Goal: Book appointment/travel/reservation

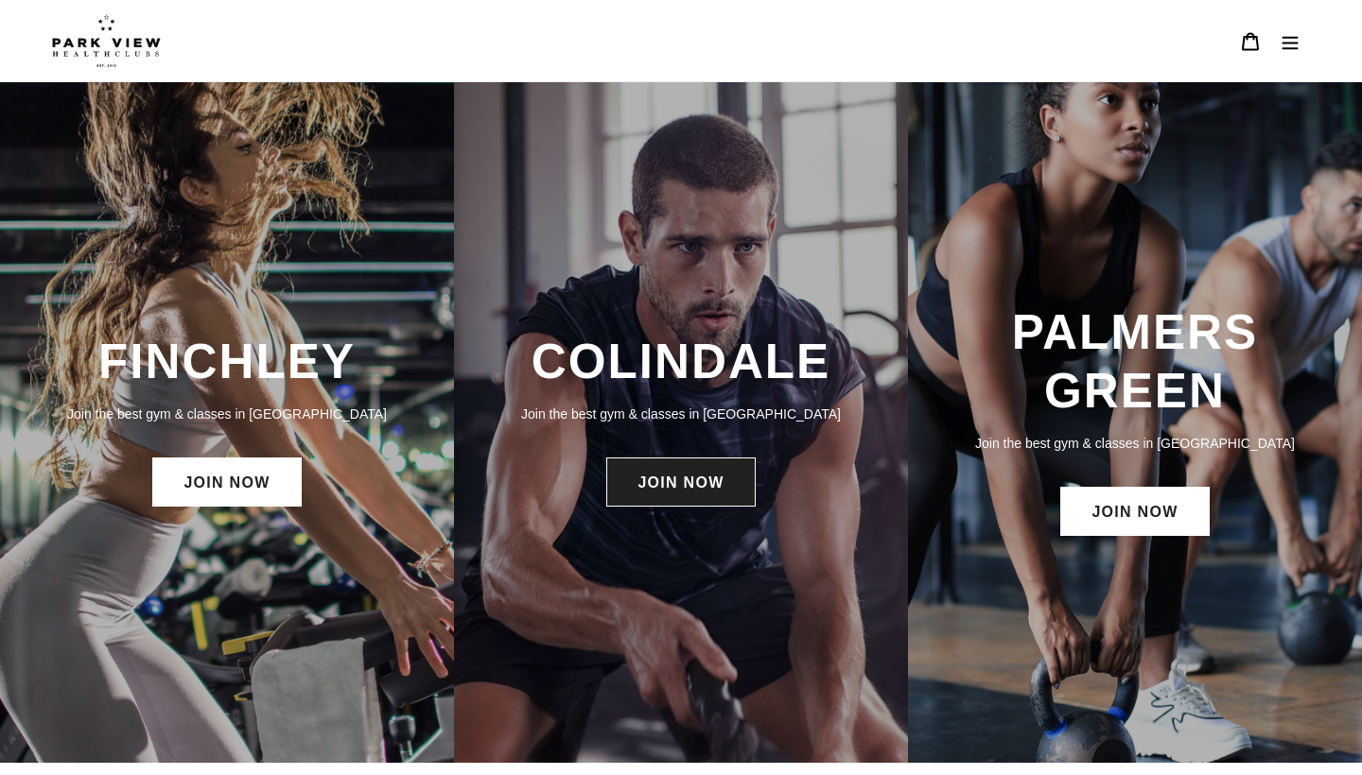
click at [710, 475] on link "JOIN NOW" at bounding box center [680, 482] width 148 height 49
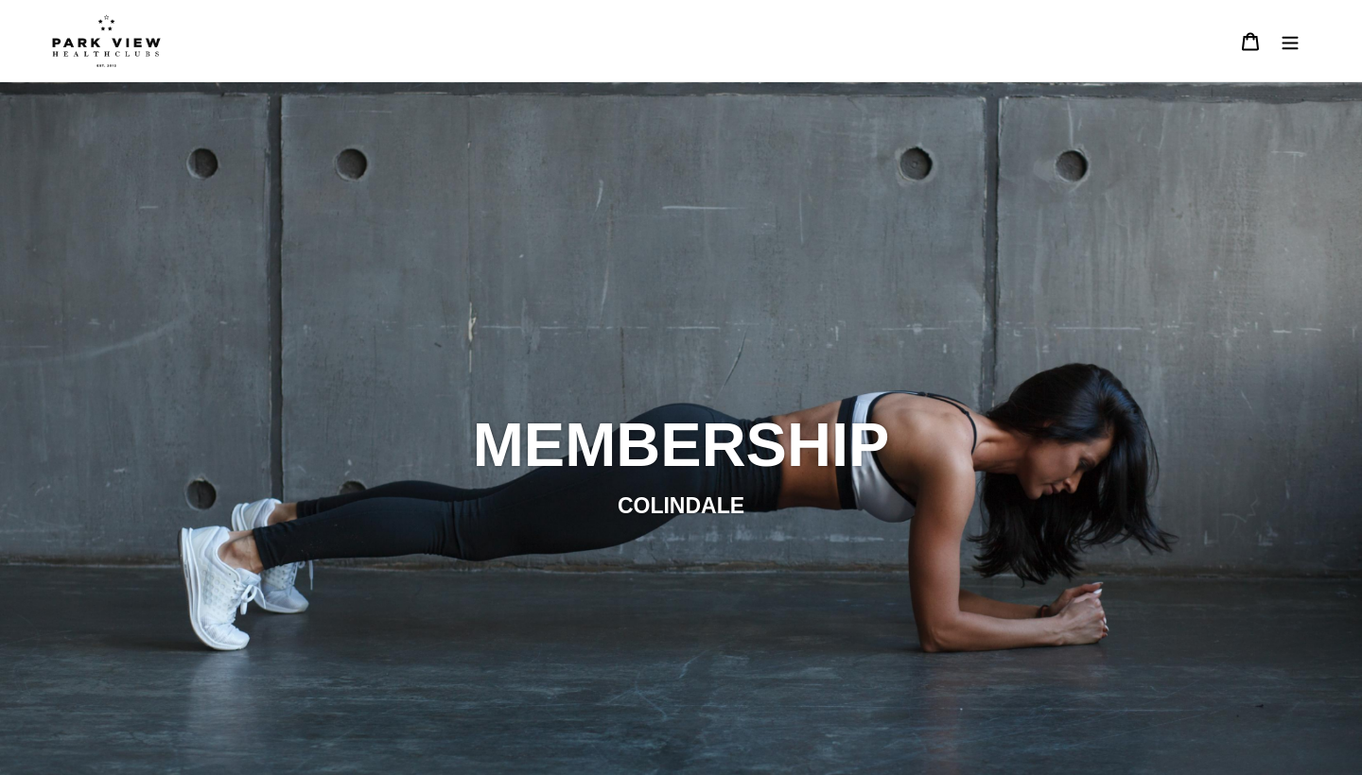
click at [1294, 34] on icon "Menu" at bounding box center [1289, 41] width 19 height 19
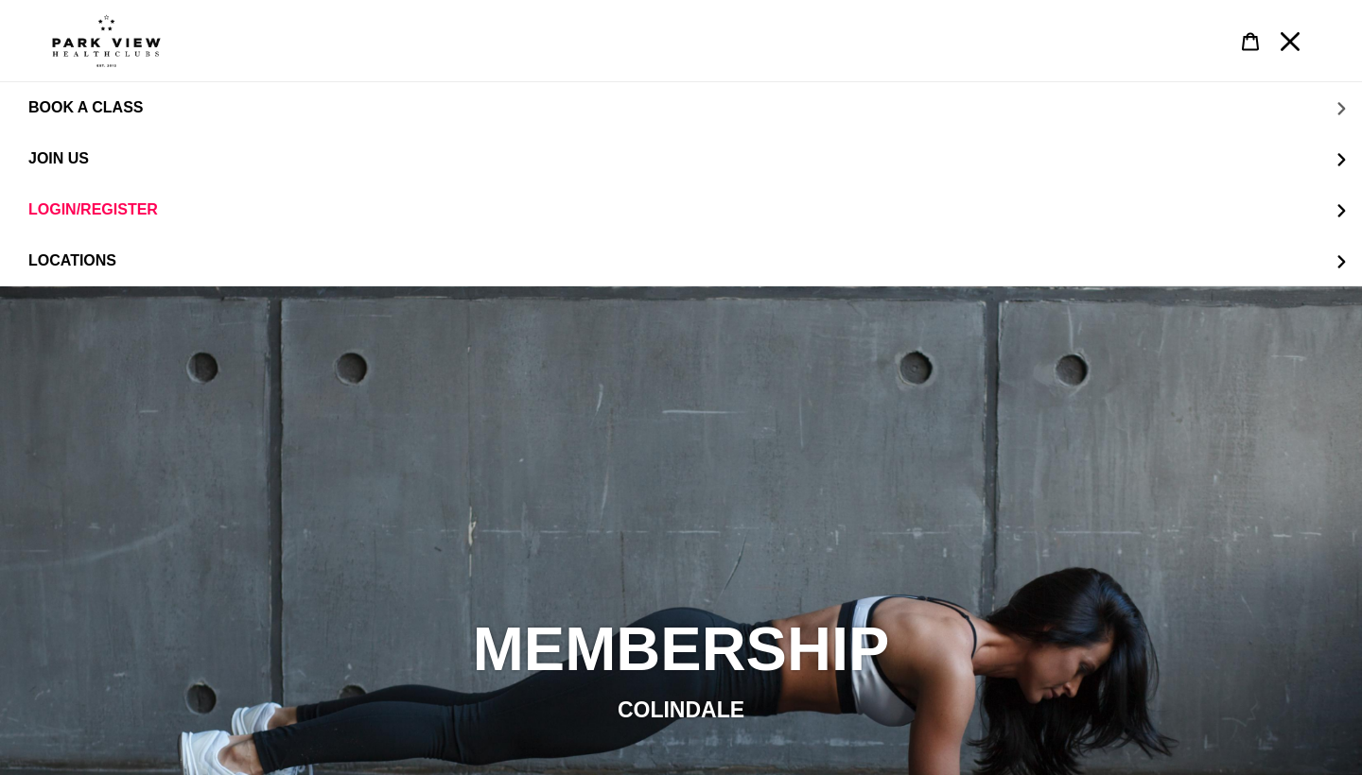
click at [124, 111] on span "BOOK A CLASS" at bounding box center [85, 107] width 114 height 17
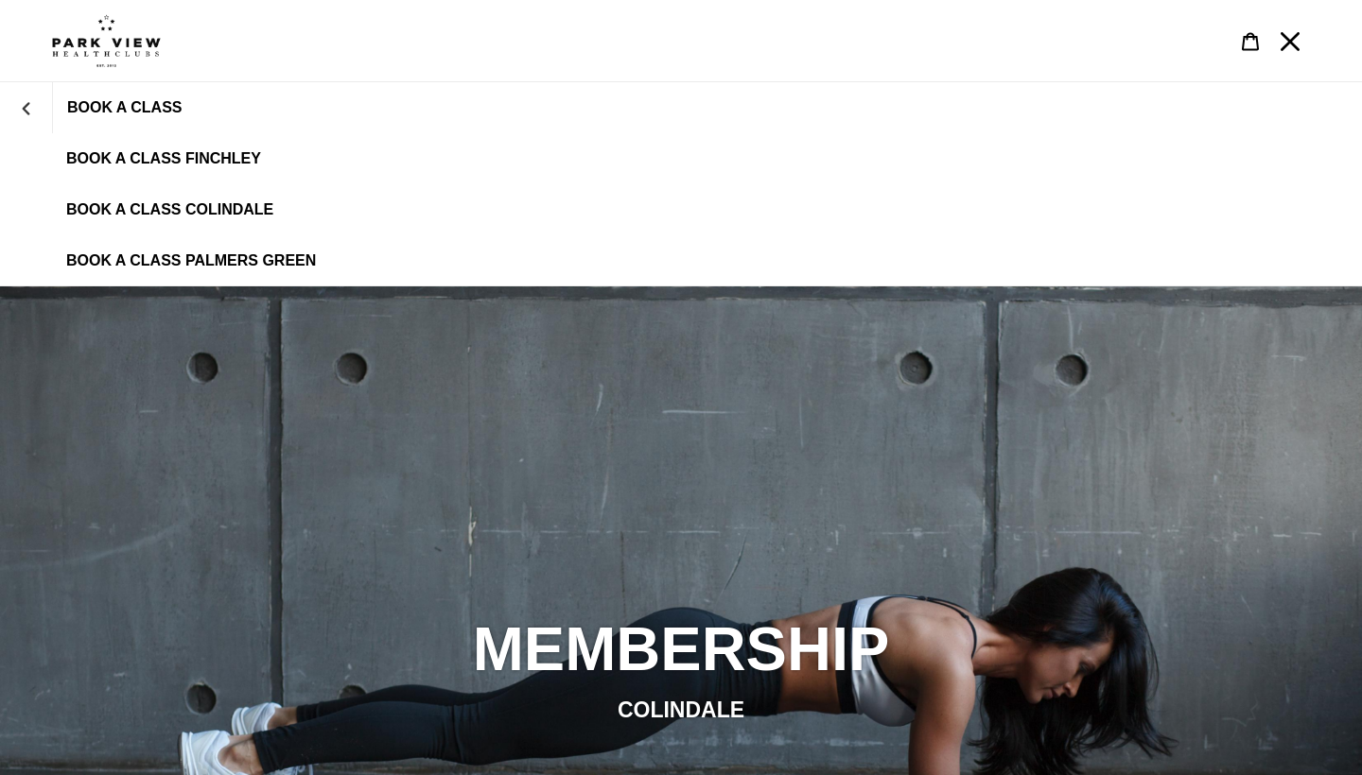
click at [140, 196] on link "BOOK A CLASS COLINDALE" at bounding box center [681, 209] width 1362 height 51
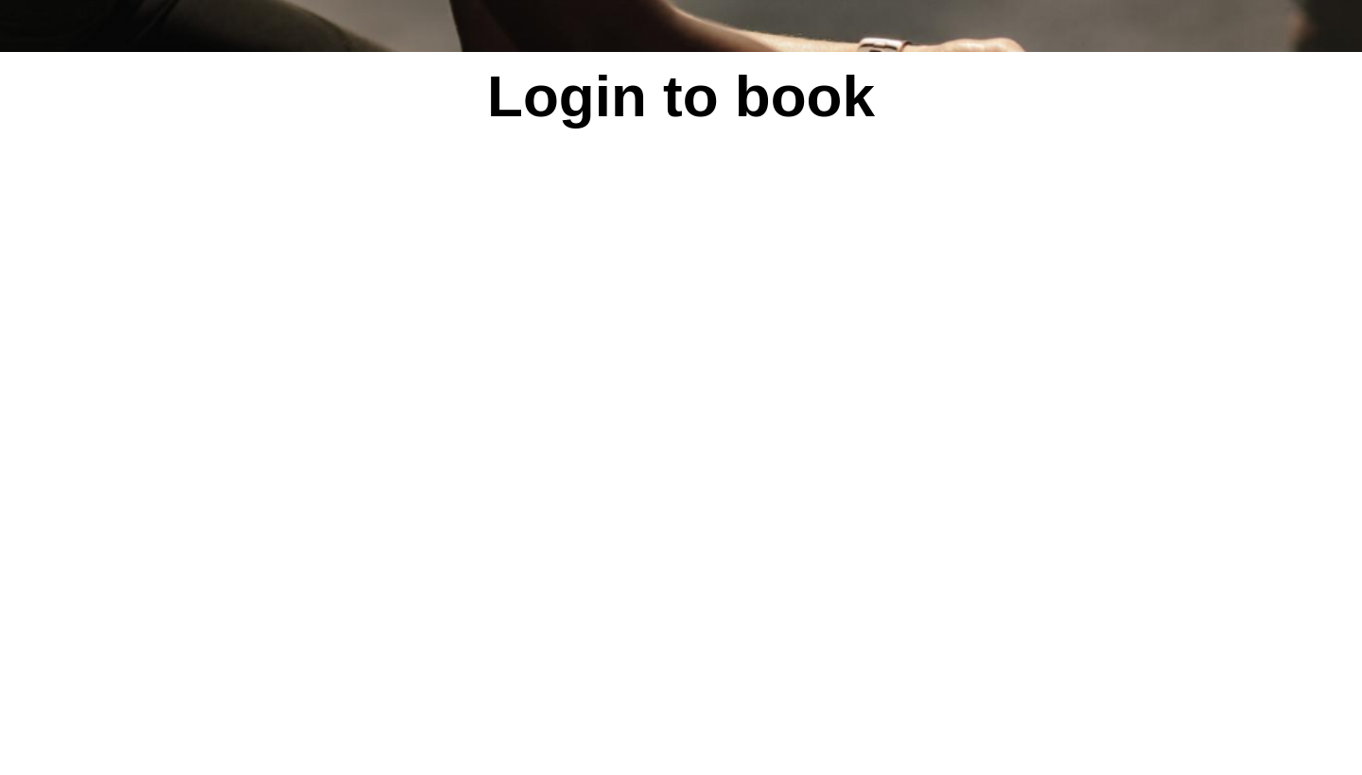
scroll to position [808, 0]
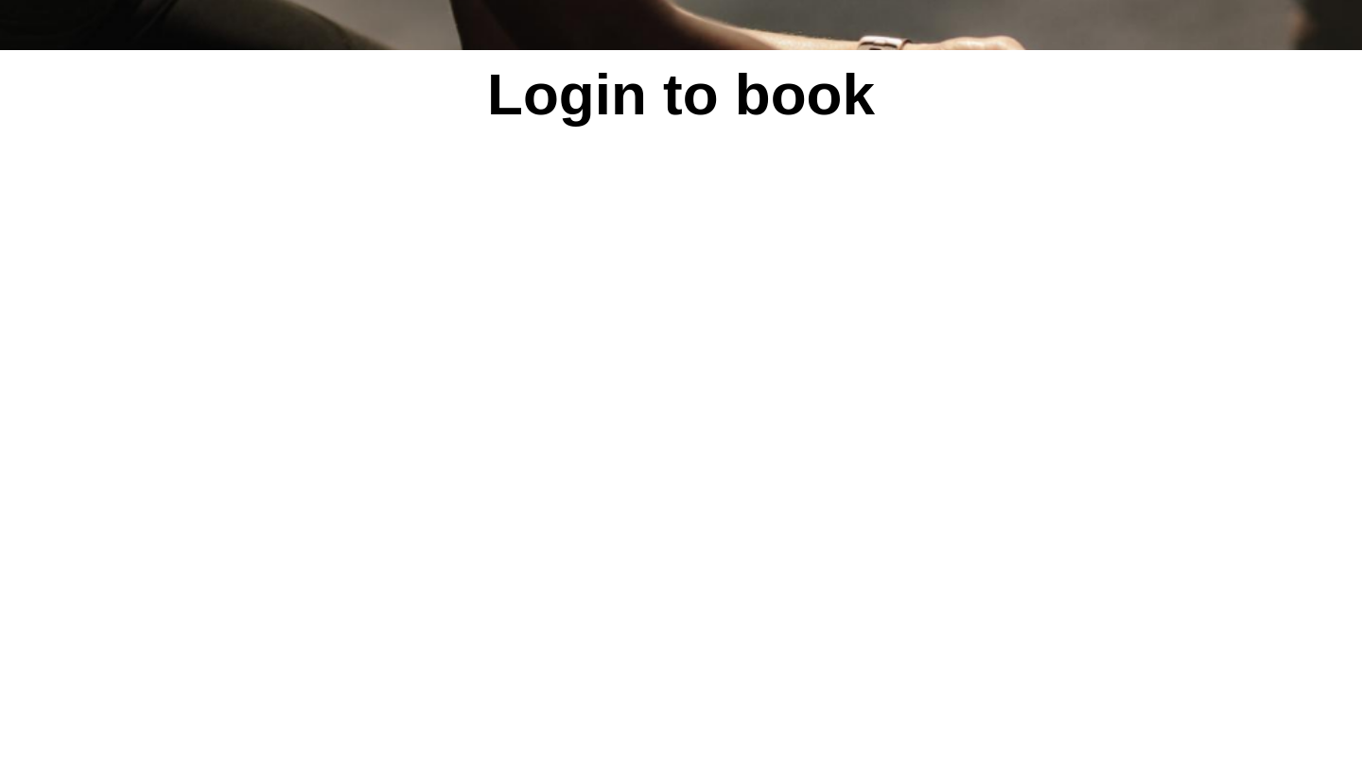
click at [1243, 403] on div "Login to book powered by Glofox" at bounding box center [680, 776] width 1135 height 1452
click at [1265, 426] on div "Login to book powered by Glofox" at bounding box center [681, 776] width 1362 height 1452
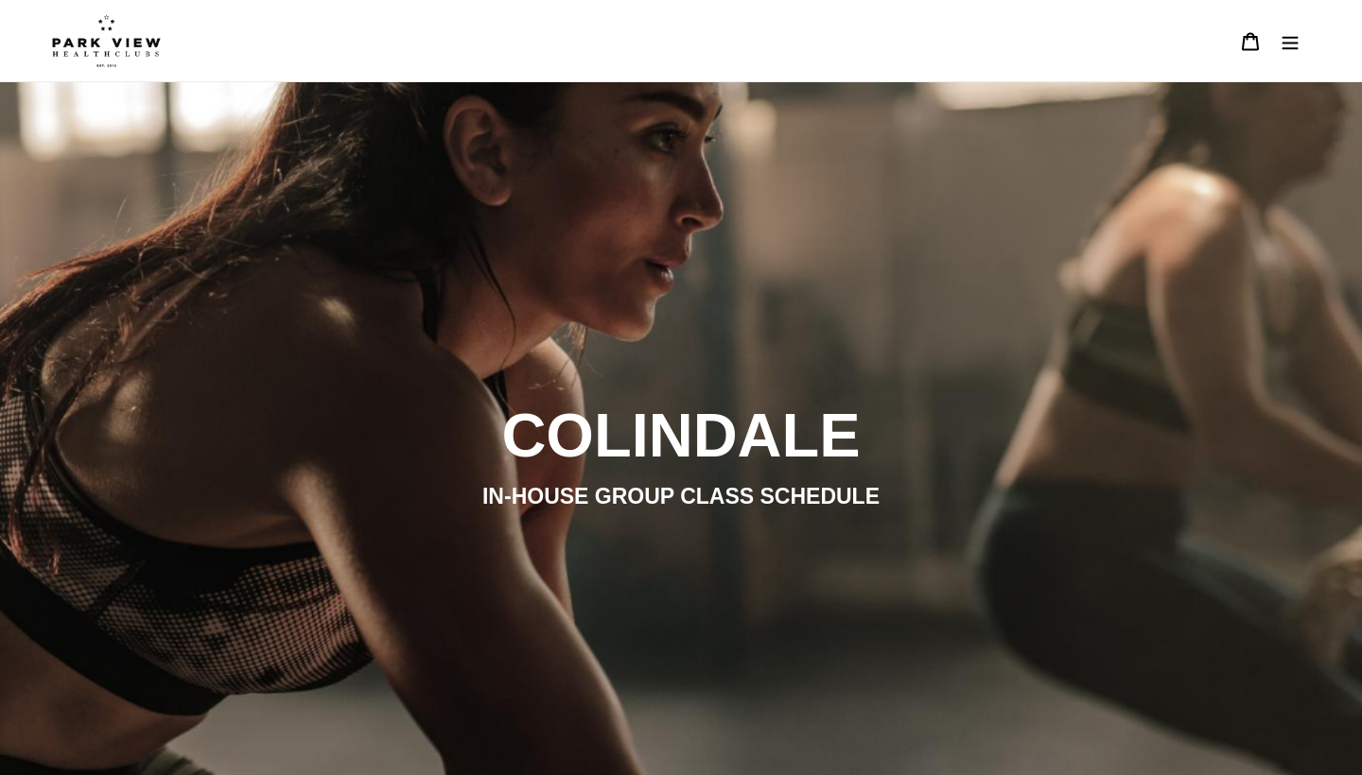
scroll to position [0, 0]
click at [1290, 42] on icon "Menu" at bounding box center [1289, 41] width 19 height 19
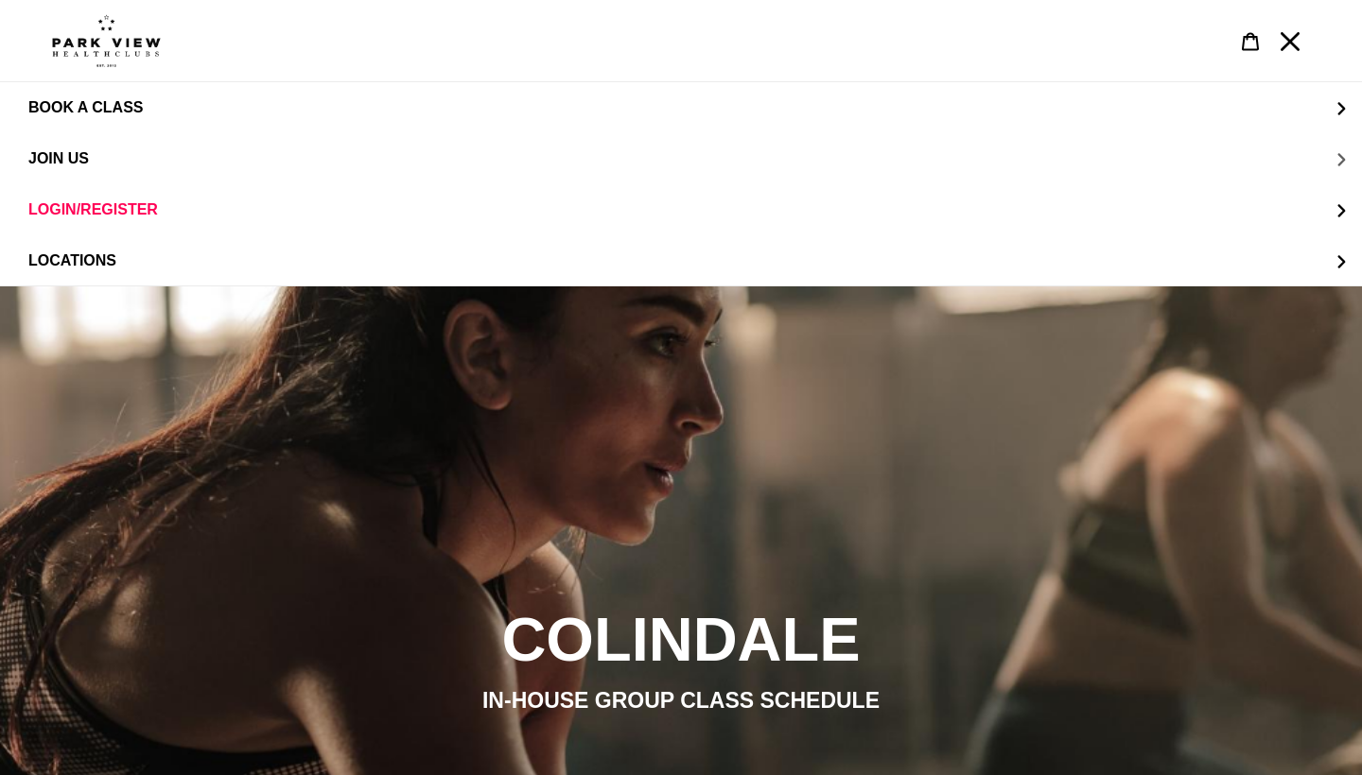
click at [81, 162] on span "JOIN US" at bounding box center [58, 158] width 61 height 17
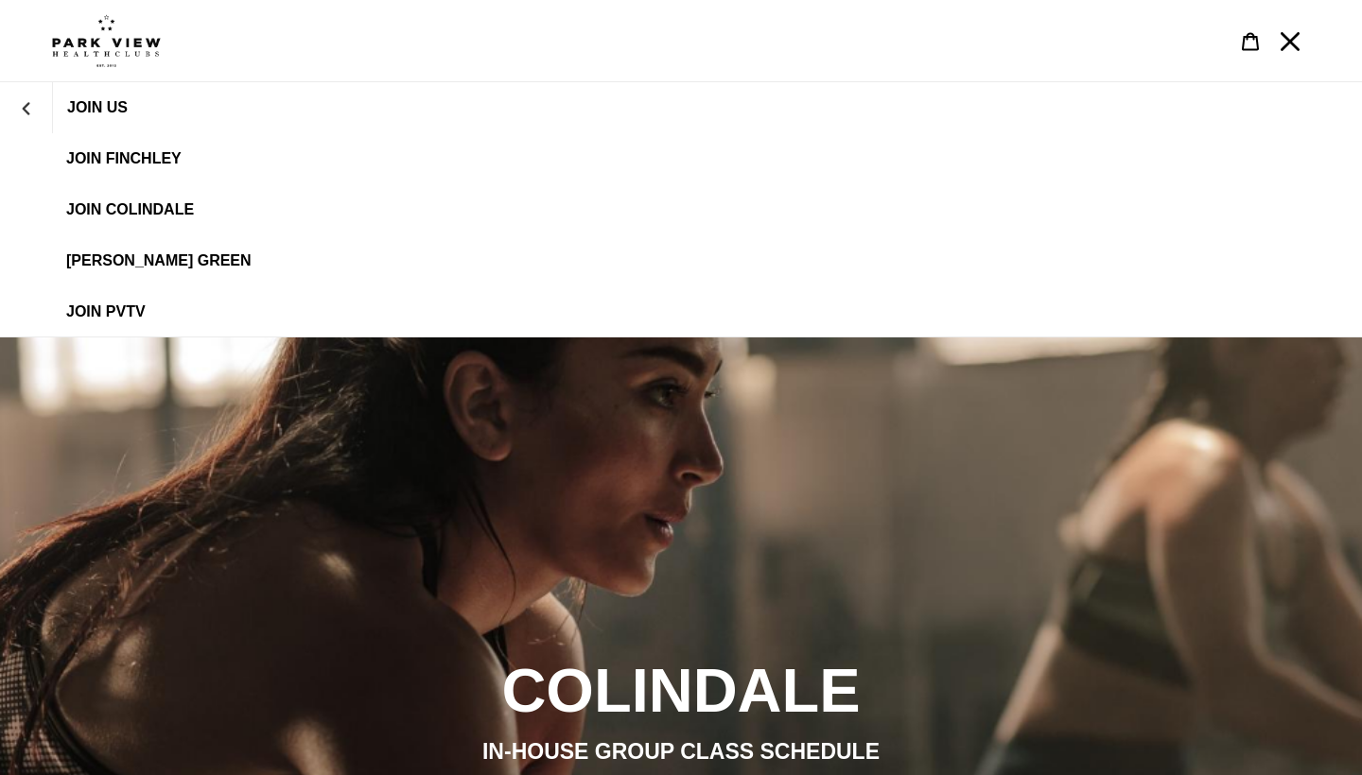
click at [132, 209] on span "JOIN Colindale" at bounding box center [130, 209] width 128 height 17
